Goal: Information Seeking & Learning: Find specific fact

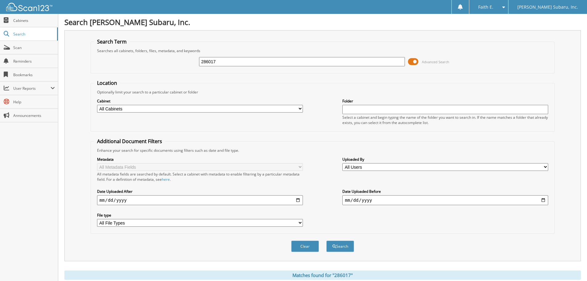
click at [234, 61] on input "286017" at bounding box center [302, 61] width 206 height 9
type input "121234"
click at [327, 240] on button "Search" at bounding box center [341, 245] width 28 height 11
click at [235, 57] on div "121234" at bounding box center [302, 61] width 206 height 10
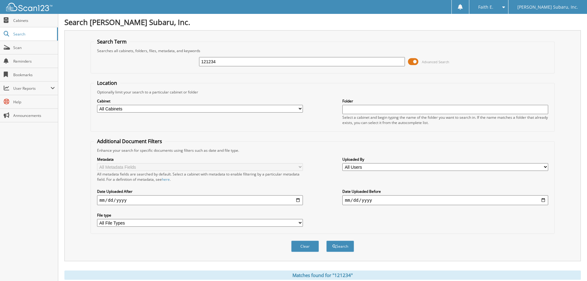
click at [235, 57] on div "121234" at bounding box center [302, 61] width 206 height 10
click at [236, 60] on input "121234" at bounding box center [302, 61] width 206 height 9
type input "286537"
click at [327, 240] on button "Search" at bounding box center [341, 245] width 28 height 11
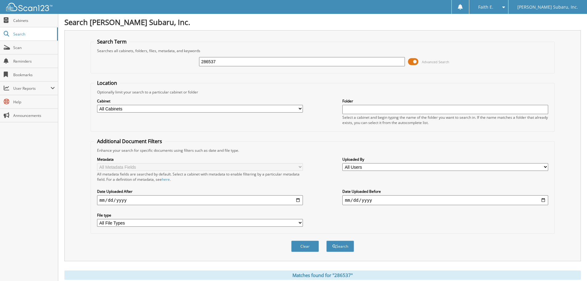
click at [233, 63] on input "286537" at bounding box center [302, 61] width 206 height 9
type input "285526"
click at [327, 240] on button "Search" at bounding box center [341, 245] width 28 height 11
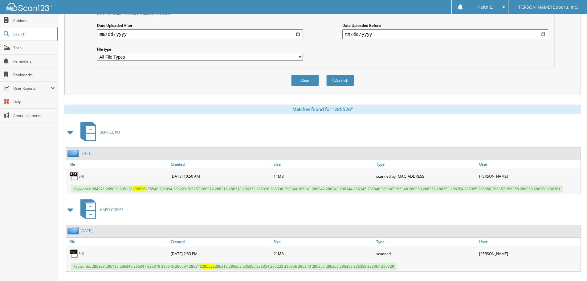
scroll to position [175, 0]
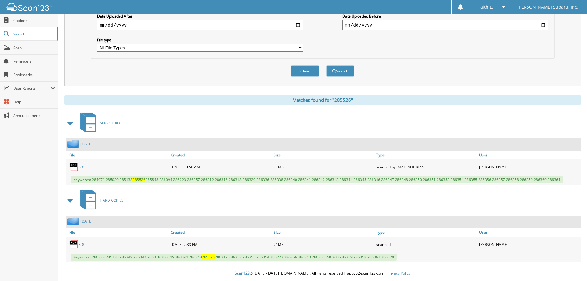
click at [82, 164] on link "8-8" at bounding box center [82, 166] width 6 height 5
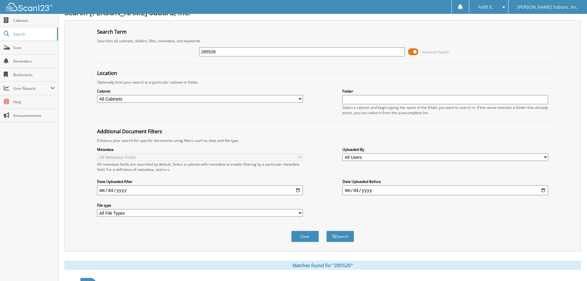
scroll to position [0, 0]
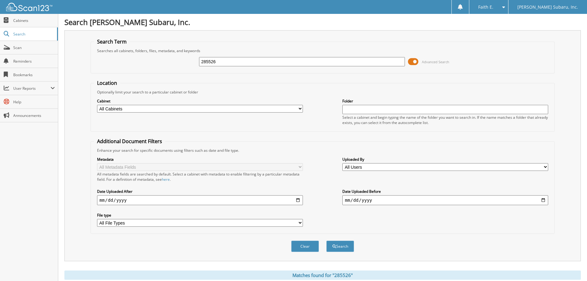
click at [234, 67] on div "285526" at bounding box center [302, 61] width 206 height 10
click at [234, 63] on input "285526" at bounding box center [302, 61] width 206 height 9
type input "DT2861"
click at [327, 240] on button "Search" at bounding box center [341, 245] width 28 height 11
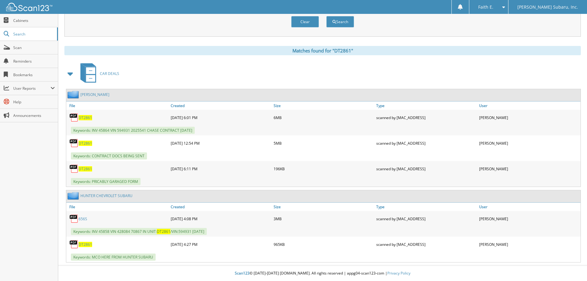
click at [85, 117] on span "DT2861" at bounding box center [86, 117] width 14 height 5
